Goal: Find contact information: Find contact information

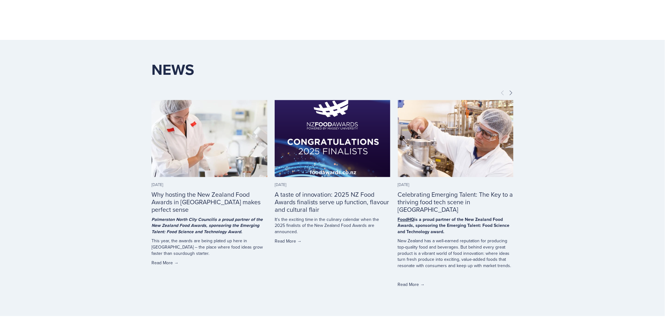
scroll to position [1810, 0]
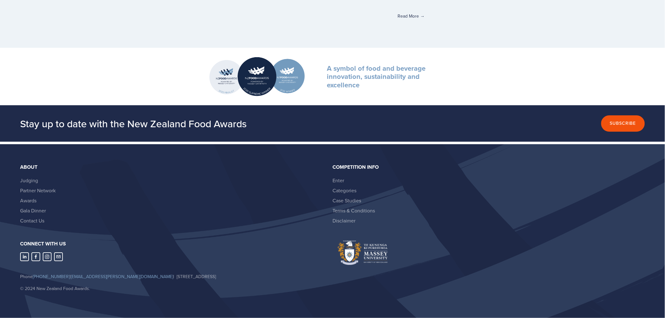
drag, startPoint x: 84, startPoint y: 257, endPoint x: 15, endPoint y: 255, distance: 69.2
click at [17, 254] on div at bounding box center [174, 257] width 318 height 20
drag, startPoint x: 22, startPoint y: 242, endPoint x: 86, endPoint y: 257, distance: 65.1
click at [86, 257] on div "Connect with us Phone +64 21 464 055 | nzfoodawards@massey.ac.nz | Private Bag …" at bounding box center [174, 269] width 318 height 57
drag, startPoint x: 20, startPoint y: 242, endPoint x: 92, endPoint y: 267, distance: 76.0
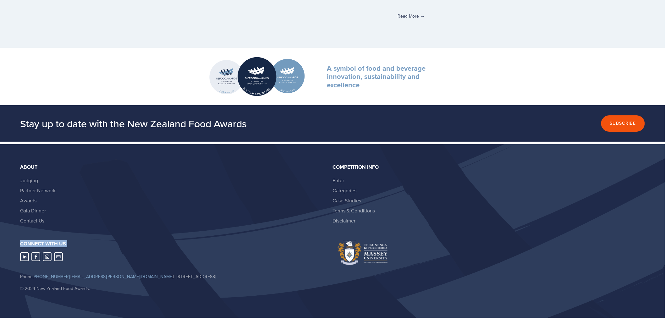
click at [92, 267] on div "Connect with us Phone +64 21 464 055 | nzfoodawards@massey.ac.nz | Private Bag …" at bounding box center [174, 269] width 318 height 57
click at [127, 237] on footer "About Judging Partner Network Awards Gala Dinner Contact Us Competition Info En…" at bounding box center [332, 231] width 665 height 174
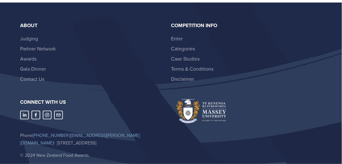
scroll to position [1945, 0]
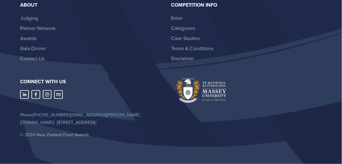
drag, startPoint x: 13, startPoint y: 99, endPoint x: 92, endPoint y: 96, distance: 79.0
click at [92, 96] on footer "About Judging Partner Network Awards Gala Dinner Contact Us Competition Info En…" at bounding box center [171, 72] width 342 height 181
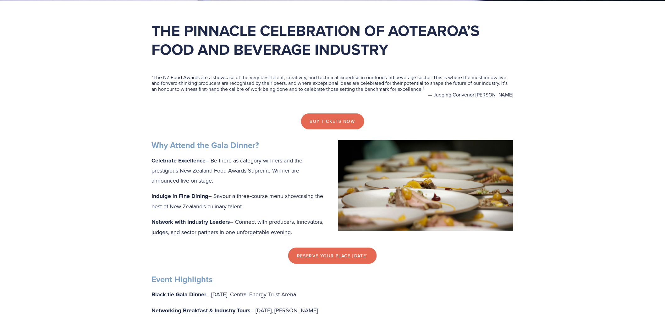
scroll to position [0, 0]
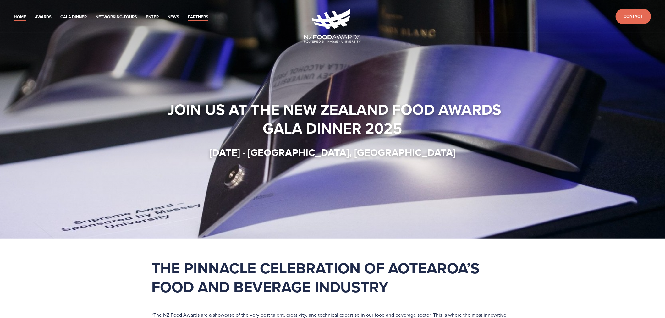
click at [204, 16] on link "Partners" at bounding box center [198, 17] width 20 height 7
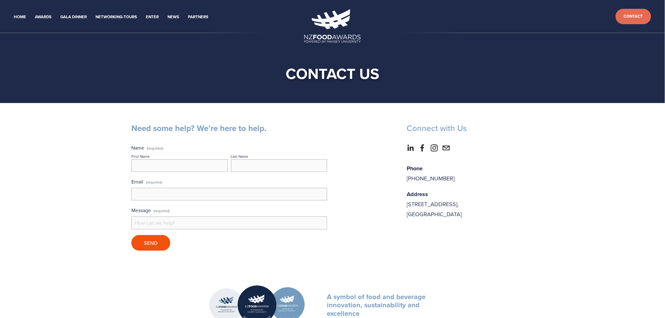
scroll to position [24, 0]
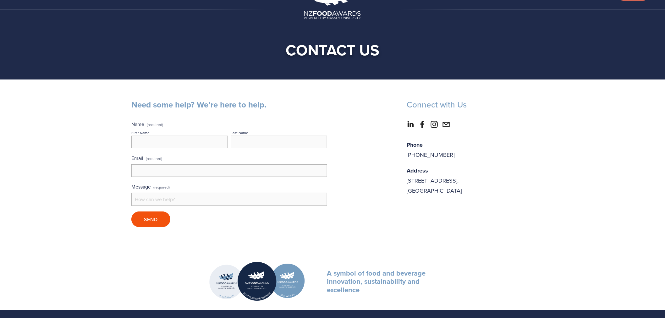
drag, startPoint x: 0, startPoint y: 335, endPoint x: 478, endPoint y: 190, distance: 499.4
click at [460, 198] on div "Phone [PHONE_NUMBER] Address Private [STREET_ADDRESS]" at bounding box center [471, 168] width 138 height 67
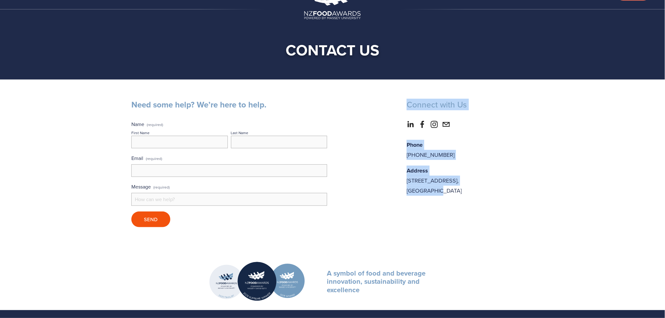
drag, startPoint x: 465, startPoint y: 194, endPoint x: 407, endPoint y: 105, distance: 106.8
click at [407, 105] on div "Connect with Us Phone [PHONE_NUMBER] Address [STREET_ADDRESS]" at bounding box center [471, 150] width 138 height 101
copy div "Connect with Us Phone [PHONE_NUMBER] Address [STREET_ADDRESS]"
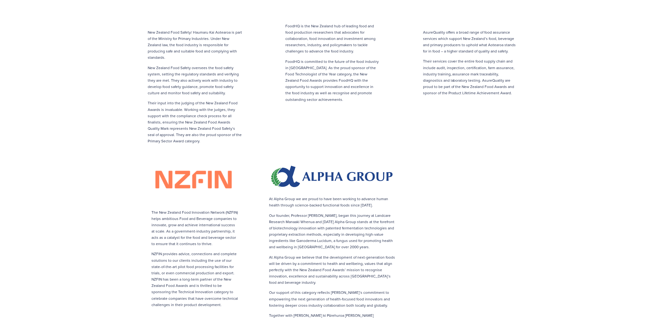
scroll to position [803, 0]
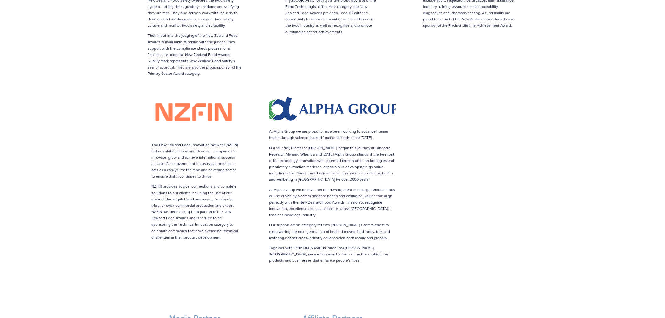
click at [379, 95] on img at bounding box center [333, 110] width 140 height 30
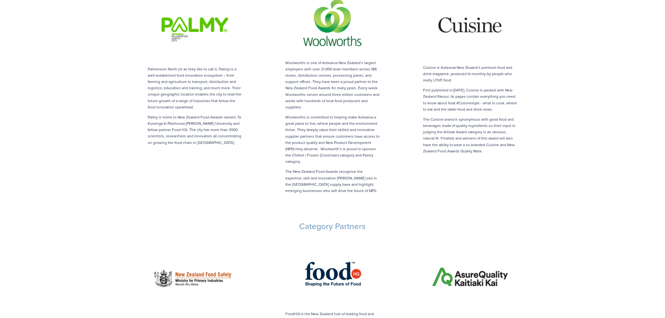
scroll to position [349, 0]
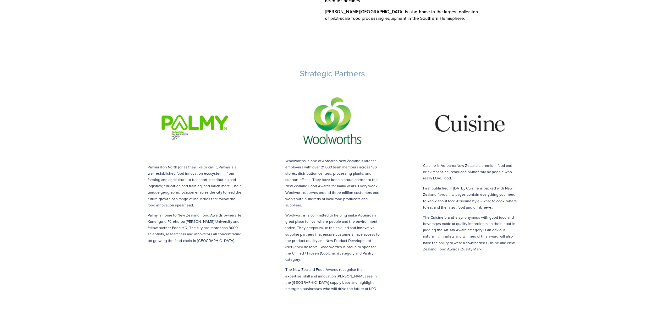
click at [475, 121] on img at bounding box center [471, 123] width 104 height 75
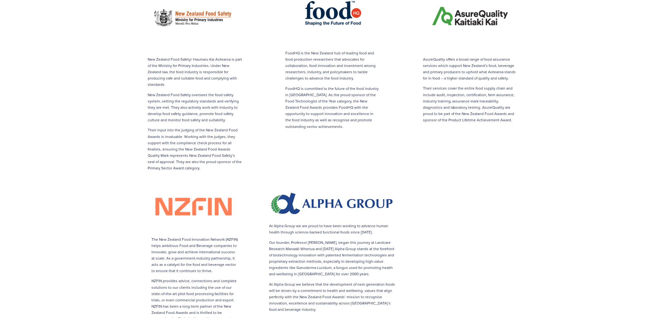
scroll to position [594, 0]
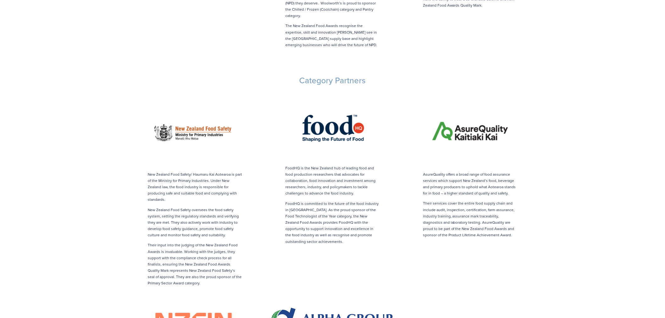
click at [340, 121] on img at bounding box center [333, 127] width 104 height 69
click at [212, 125] on img at bounding box center [195, 131] width 104 height 76
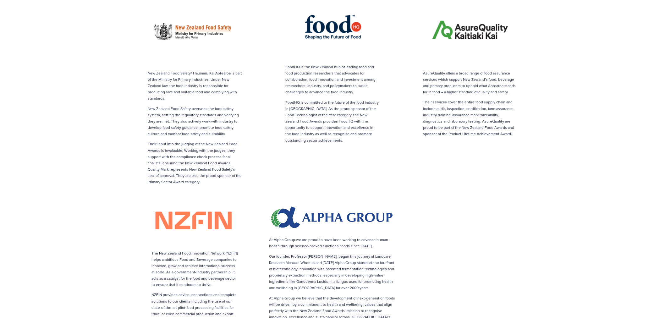
scroll to position [699, 0]
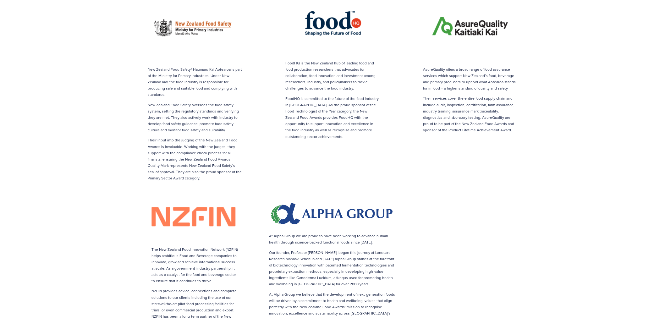
click at [207, 190] on img at bounding box center [194, 216] width 95 height 53
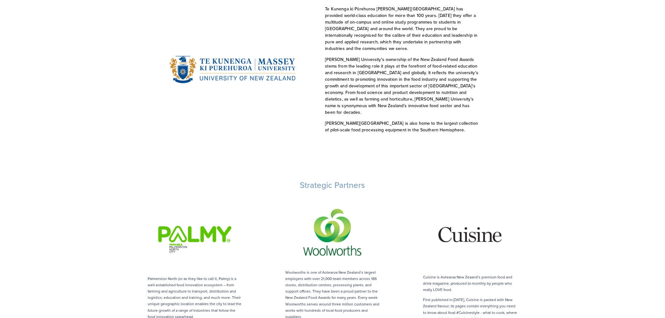
scroll to position [244, 0]
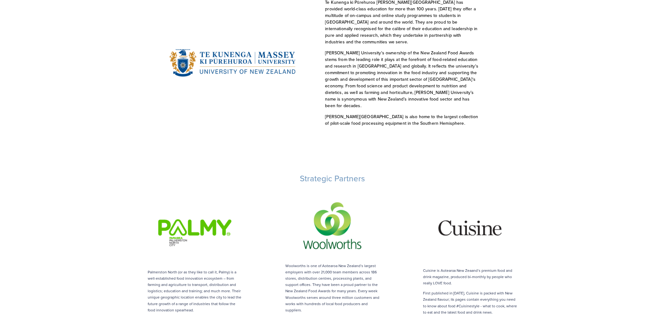
click at [207, 214] on img at bounding box center [195, 229] width 104 height 76
click at [334, 225] on img at bounding box center [333, 226] width 104 height 69
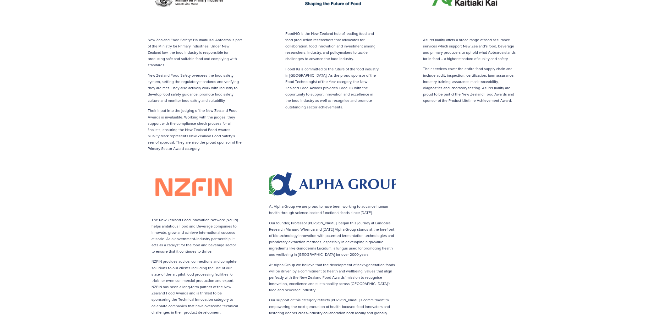
scroll to position [803, 0]
